Goal: Navigation & Orientation: Find specific page/section

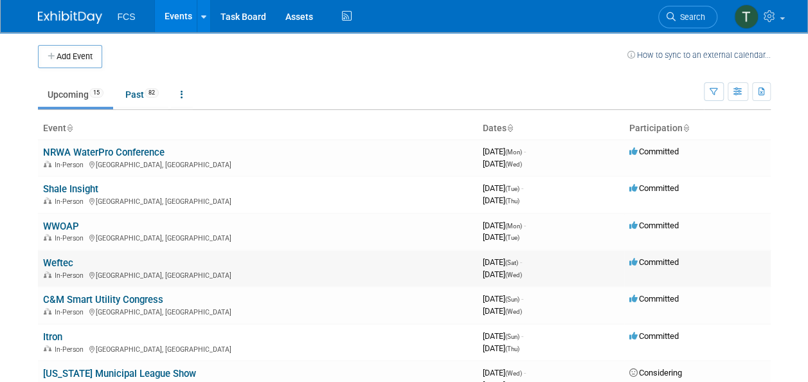
click at [57, 264] on link "Weftec" at bounding box center [58, 263] width 30 height 12
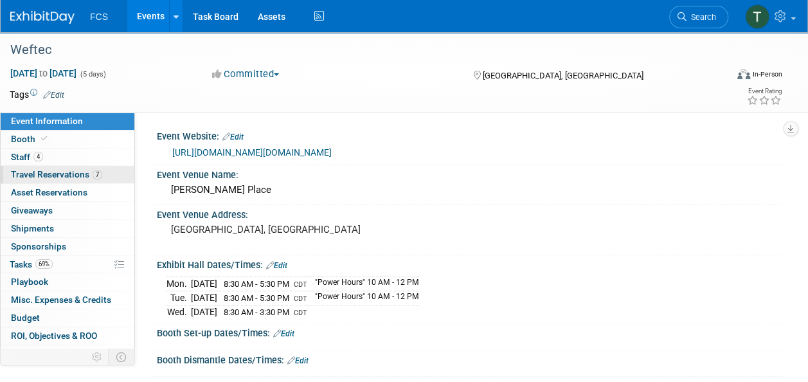
click at [31, 175] on span "Travel Reservations 7" at bounding box center [56, 174] width 91 height 10
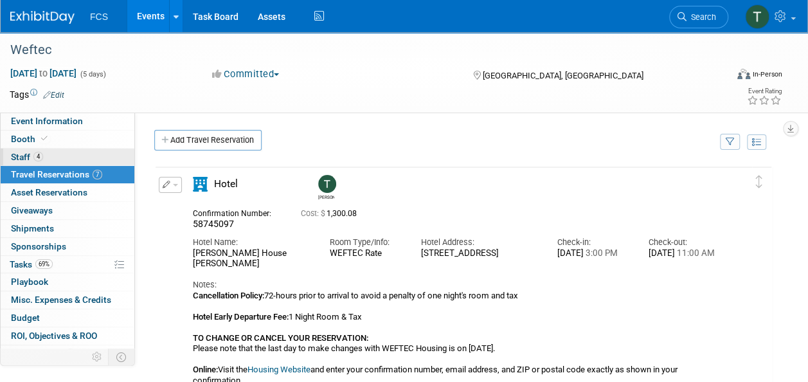
click at [23, 159] on span "Staff 4" at bounding box center [27, 157] width 32 height 10
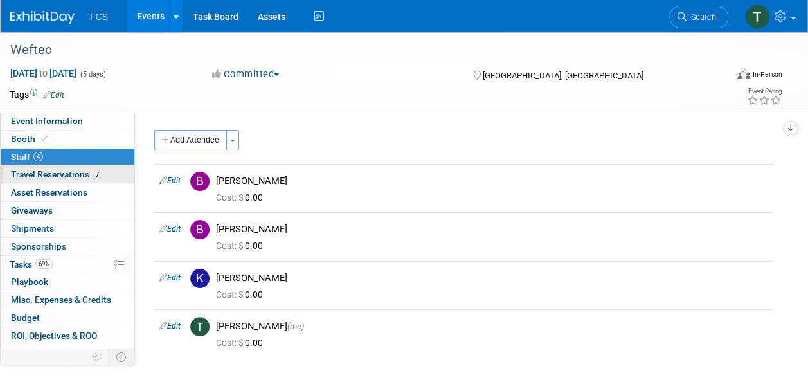
click at [27, 176] on span "Travel Reservations 7" at bounding box center [56, 174] width 91 height 10
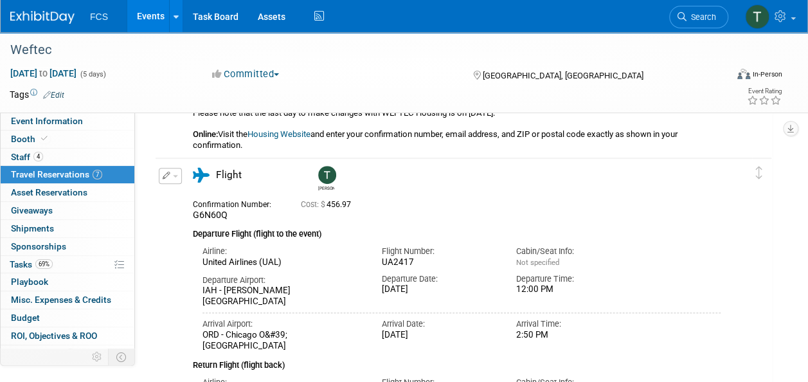
scroll to position [514, 0]
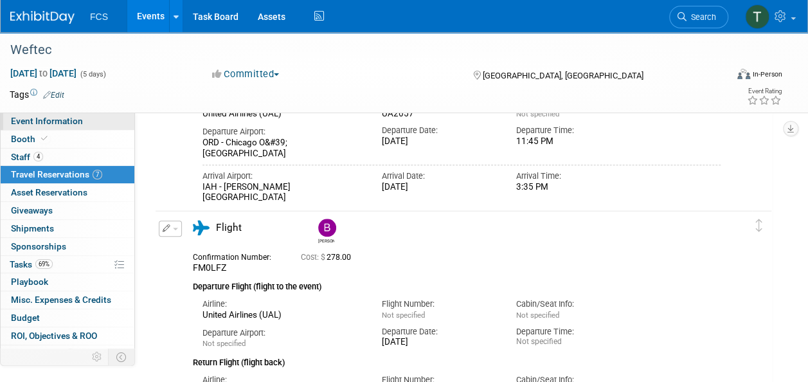
click at [26, 122] on span "Event Information" at bounding box center [47, 121] width 72 height 10
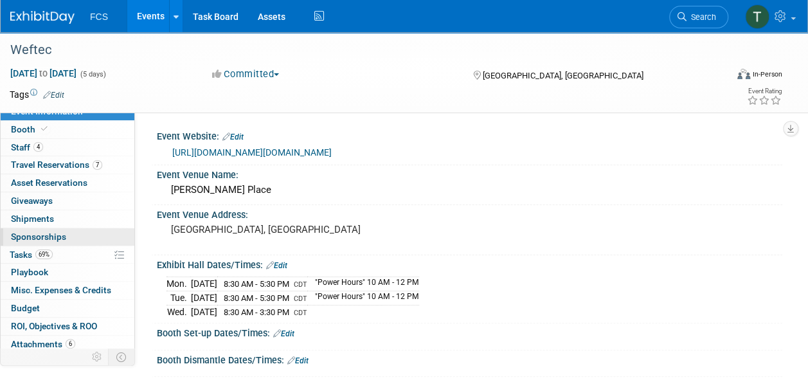
scroll to position [0, 0]
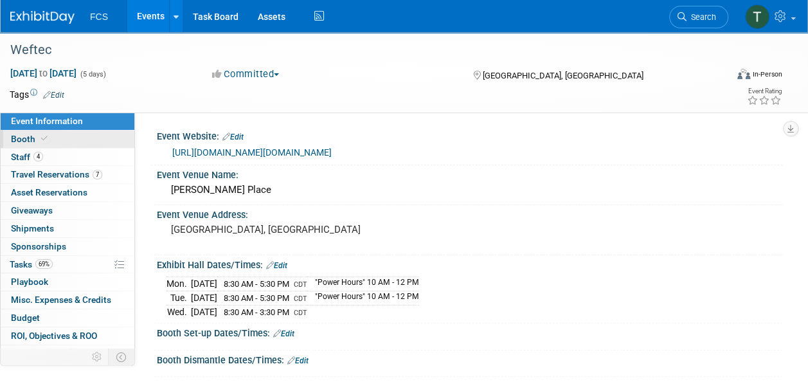
click at [24, 134] on span "Booth" at bounding box center [30, 139] width 39 height 10
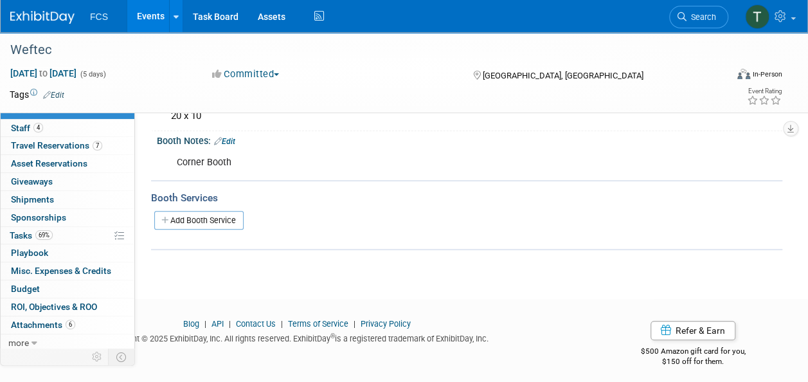
scroll to position [138, 0]
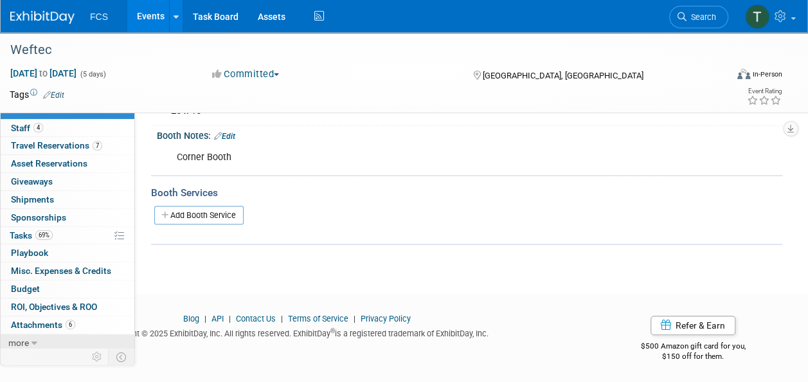
click at [24, 339] on span "more" at bounding box center [18, 343] width 21 height 10
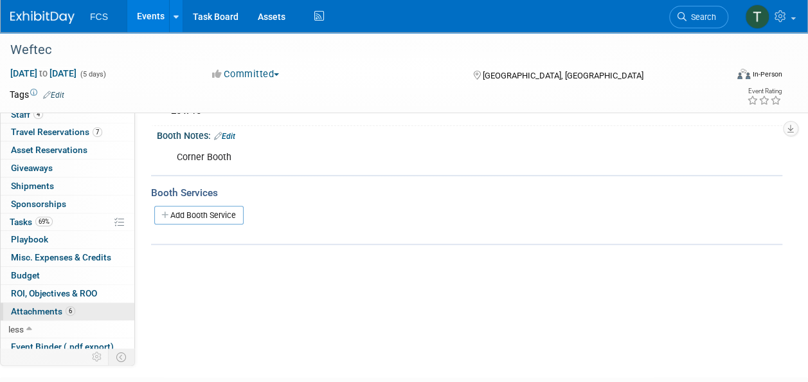
scroll to position [0, 0]
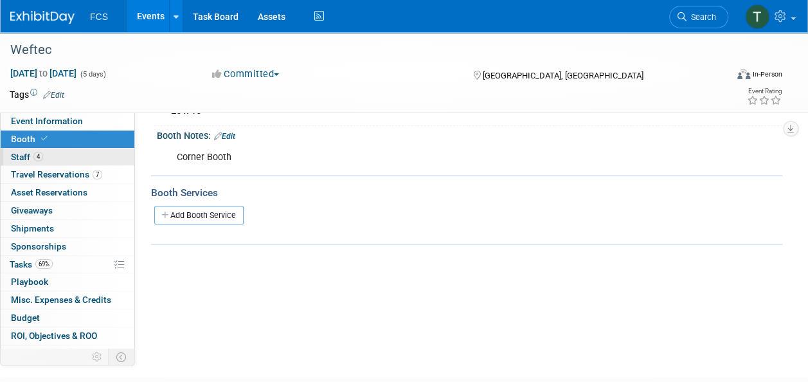
click at [18, 155] on span "Staff 4" at bounding box center [27, 157] width 32 height 10
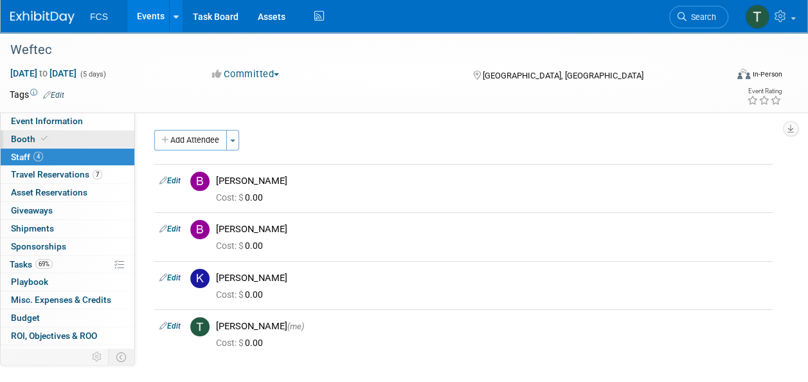
click at [21, 140] on span "Booth" at bounding box center [30, 139] width 39 height 10
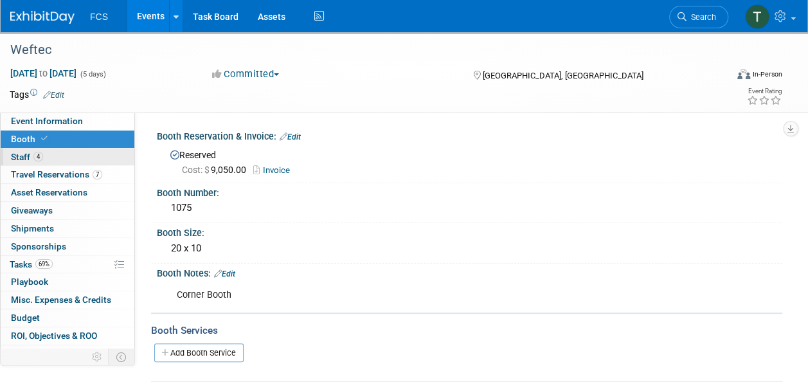
click at [21, 155] on span "Staff 4" at bounding box center [27, 157] width 32 height 10
